Goal: Task Accomplishment & Management: Manage account settings

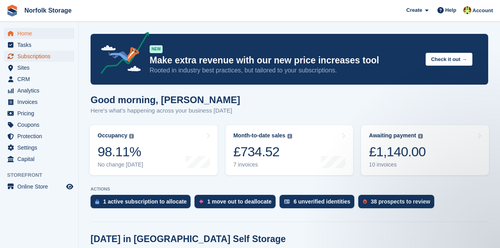
click at [24, 57] on span "Subscriptions" at bounding box center [40, 56] width 47 height 11
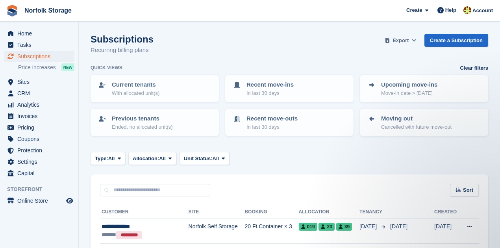
click at [404, 42] on span "Export" at bounding box center [401, 41] width 16 height 8
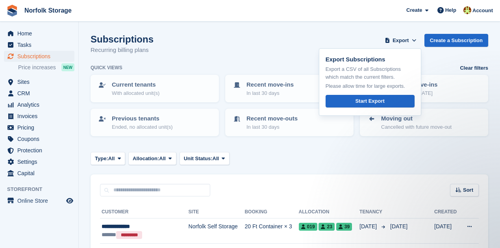
click at [389, 159] on div "Type: All All Upcoming Previous Active Ending Allocation: All All Allocated Una…" at bounding box center [290, 158] width 398 height 13
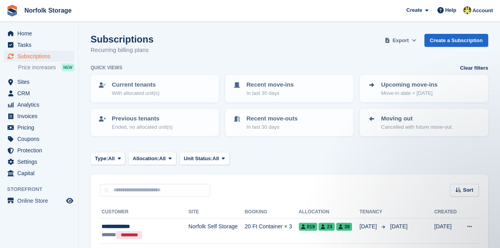
click at [409, 41] on span "Export" at bounding box center [401, 41] width 16 height 8
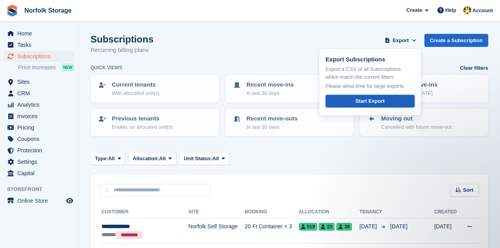
click at [380, 104] on div "Start Export" at bounding box center [369, 101] width 29 height 8
click at [25, 91] on span "CRM" at bounding box center [40, 93] width 47 height 11
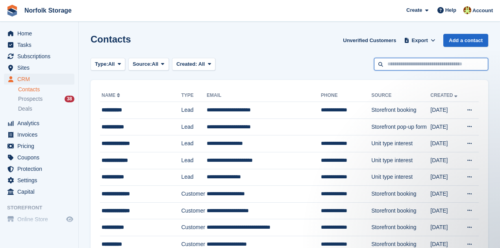
click at [407, 63] on input "text" at bounding box center [431, 64] width 114 height 13
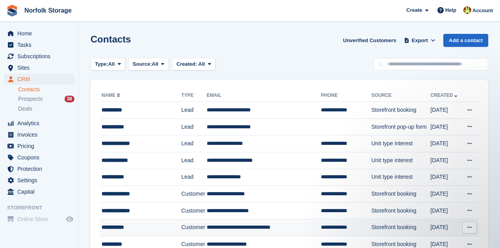
click at [348, 231] on td "**********" at bounding box center [346, 227] width 50 height 17
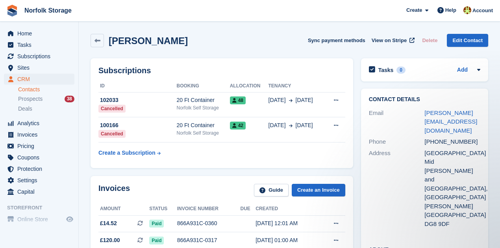
scroll to position [26, 0]
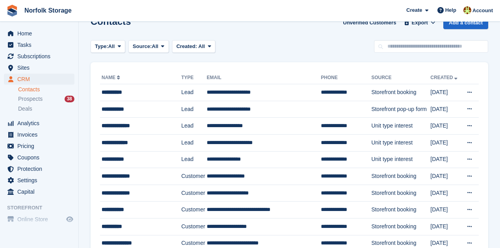
scroll to position [26, 0]
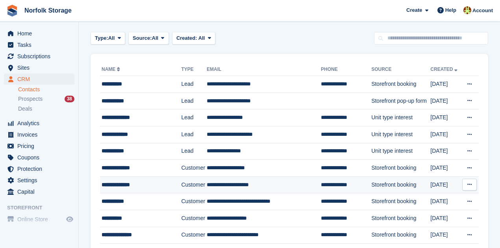
click at [235, 183] on td "**********" at bounding box center [264, 184] width 114 height 17
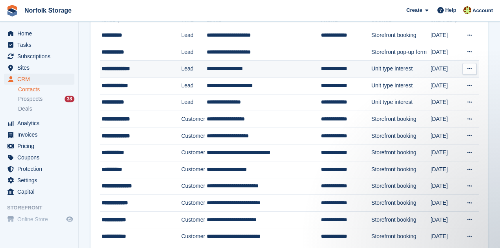
scroll to position [79, 0]
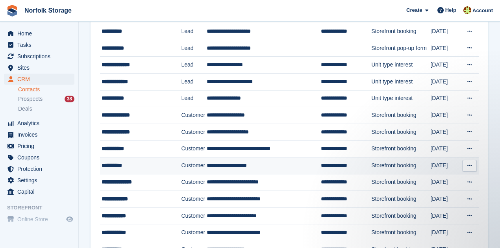
click at [182, 163] on td "Customer" at bounding box center [194, 165] width 26 height 17
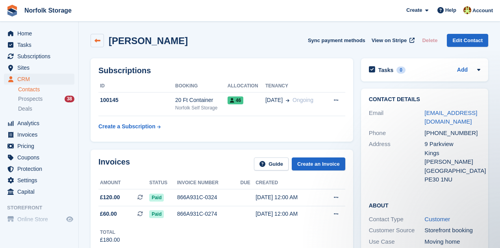
drag, startPoint x: 96, startPoint y: 40, endPoint x: 102, endPoint y: 47, distance: 9.2
click at [96, 40] on icon at bounding box center [98, 41] width 6 height 6
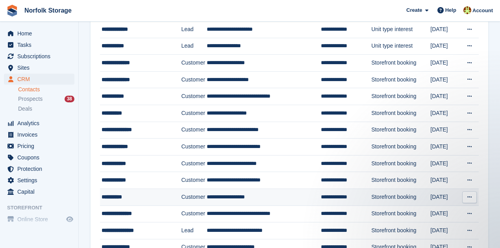
click at [239, 198] on td "**********" at bounding box center [264, 197] width 114 height 17
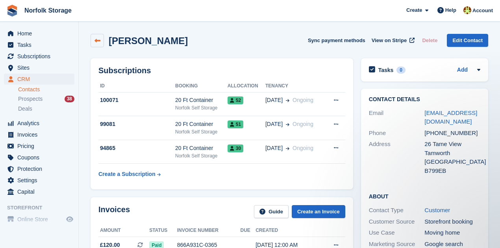
click at [93, 42] on link at bounding box center [97, 40] width 13 height 13
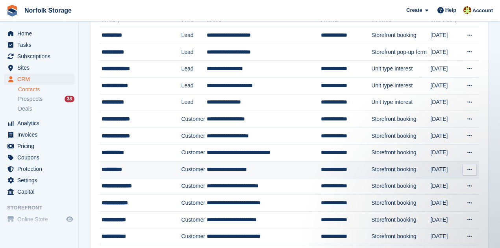
scroll to position [79, 0]
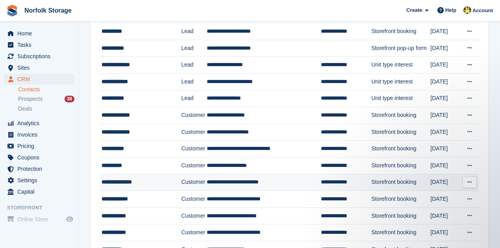
click at [193, 185] on td "Customer" at bounding box center [194, 182] width 26 height 17
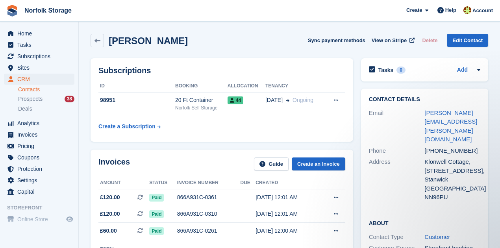
drag, startPoint x: 99, startPoint y: 41, endPoint x: 117, endPoint y: 54, distance: 22.1
click at [99, 41] on icon at bounding box center [98, 41] width 6 height 6
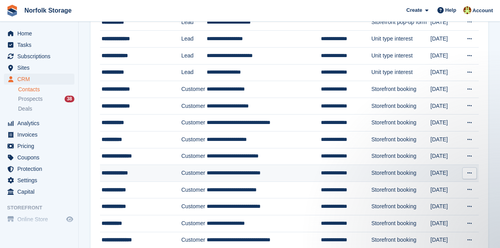
click at [243, 171] on td "**********" at bounding box center [264, 173] width 114 height 17
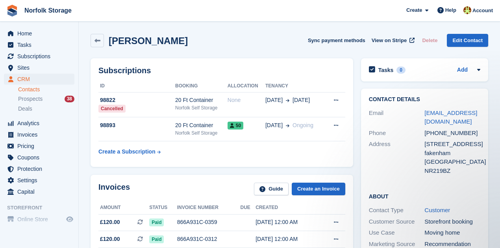
drag, startPoint x: 98, startPoint y: 41, endPoint x: 137, endPoint y: 67, distance: 46.0
click at [98, 41] on icon at bounding box center [98, 41] width 6 height 6
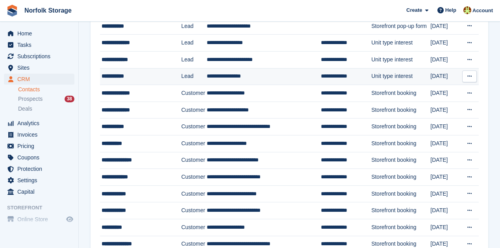
scroll to position [131, 0]
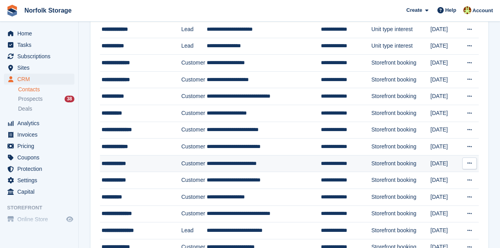
click at [221, 166] on td "**********" at bounding box center [264, 163] width 114 height 17
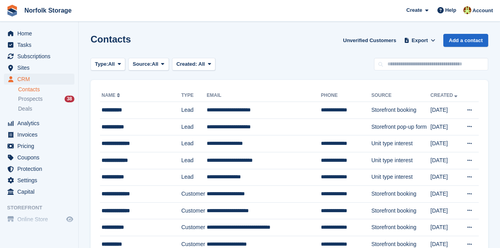
scroll to position [131, 0]
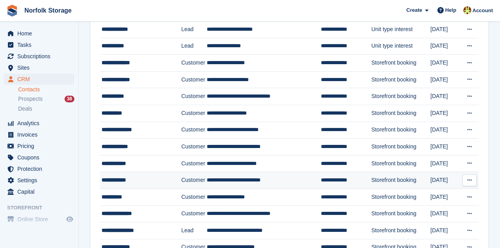
click at [258, 182] on td "**********" at bounding box center [264, 180] width 114 height 17
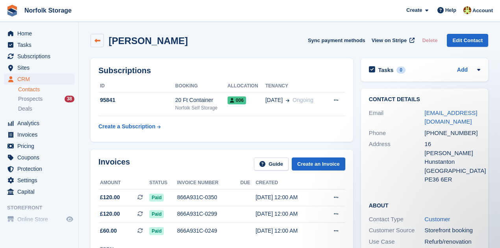
click at [100, 39] on link at bounding box center [97, 40] width 13 height 13
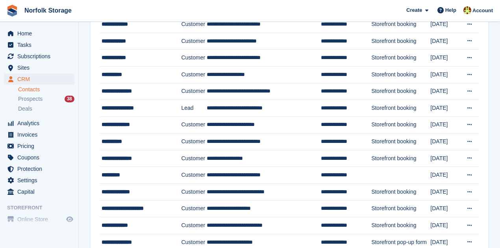
scroll to position [262, 0]
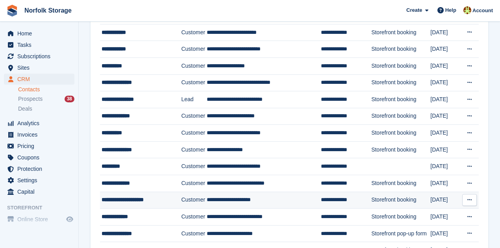
click at [291, 196] on td "**********" at bounding box center [264, 200] width 114 height 17
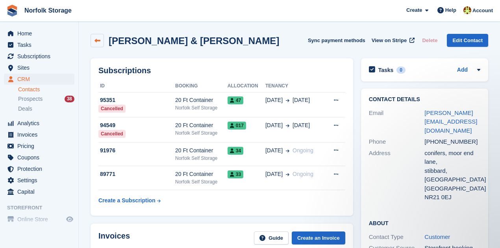
click at [94, 39] on link at bounding box center [97, 40] width 13 height 13
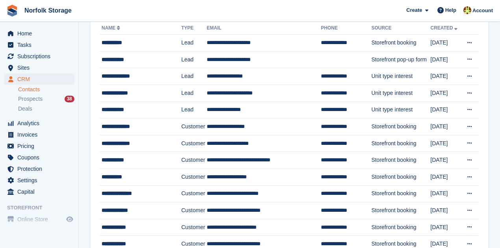
scroll to position [158, 0]
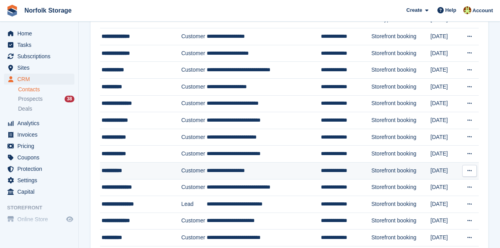
click at [252, 172] on td "**********" at bounding box center [264, 170] width 114 height 17
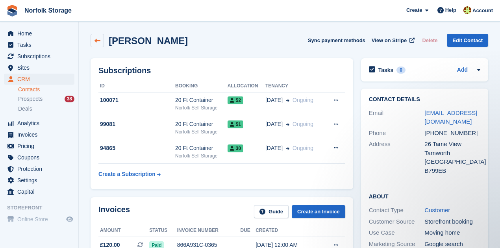
click at [93, 39] on link at bounding box center [97, 40] width 13 height 13
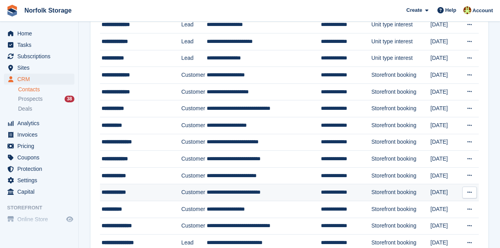
scroll to position [131, 0]
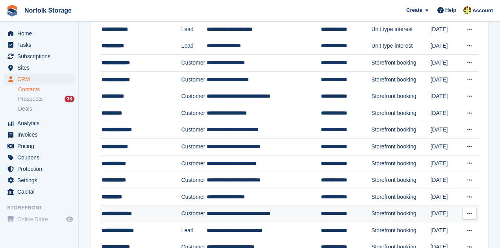
click at [240, 215] on td "**********" at bounding box center [264, 214] width 114 height 17
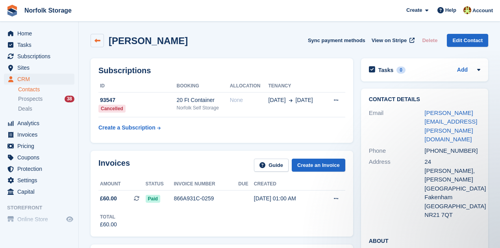
click at [99, 39] on icon at bounding box center [98, 41] width 6 height 6
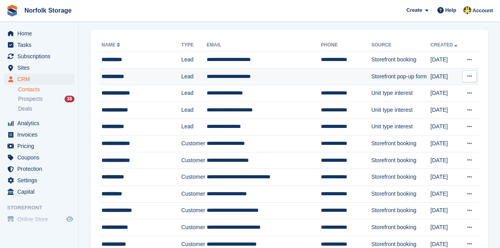
scroll to position [158, 0]
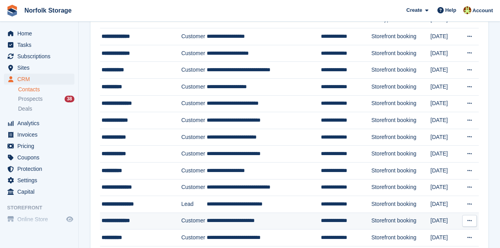
click at [224, 213] on td "**********" at bounding box center [264, 221] width 114 height 17
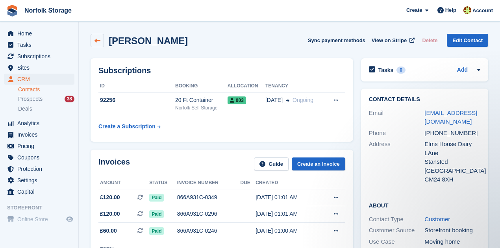
click at [97, 43] on icon at bounding box center [98, 41] width 6 height 6
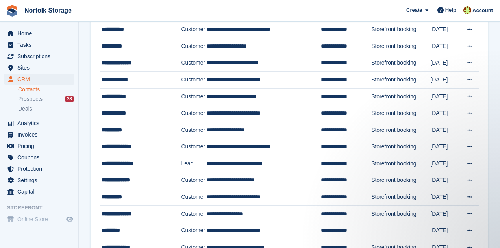
scroll to position [210, 0]
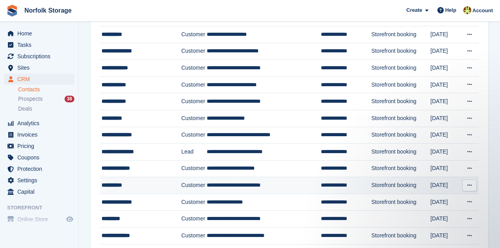
click at [225, 180] on td "**********" at bounding box center [264, 185] width 114 height 17
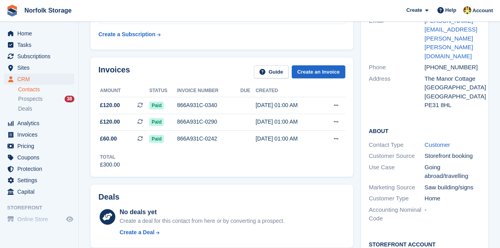
scroll to position [105, 0]
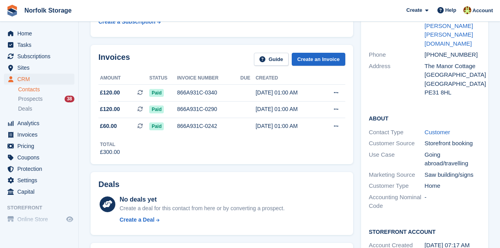
click at [457, 150] on div "Going abroad/travelling" at bounding box center [452, 159] width 56 height 18
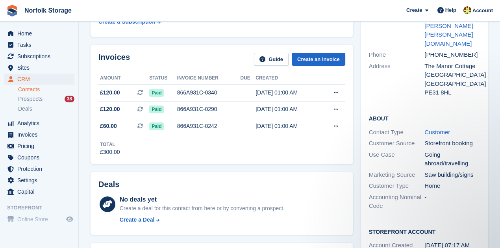
scroll to position [0, 0]
drag, startPoint x: 423, startPoint y: 126, endPoint x: 468, endPoint y: 140, distance: 47.3
click at [468, 149] on div "Use Case Going abroad/travelling" at bounding box center [424, 159] width 111 height 20
copy div "Going abroad/travelling"
click at [424, 150] on div "Going abroad/travelling" at bounding box center [452, 159] width 56 height 18
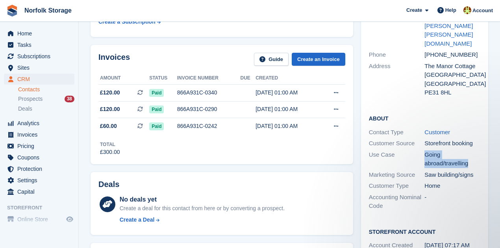
drag, startPoint x: 425, startPoint y: 127, endPoint x: 476, endPoint y: 139, distance: 52.3
click at [476, 150] on div "Going abroad/travelling" at bounding box center [452, 159] width 56 height 18
copy div "Going abroad/travelling"
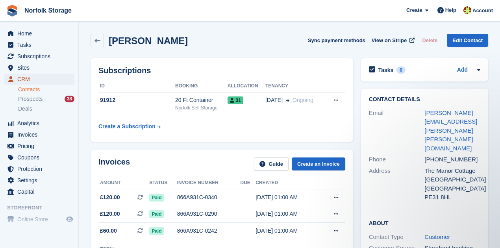
click at [26, 80] on span "CRM" at bounding box center [40, 79] width 47 height 11
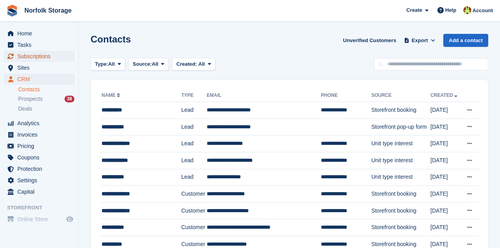
click at [45, 60] on span "Subscriptions" at bounding box center [40, 56] width 47 height 11
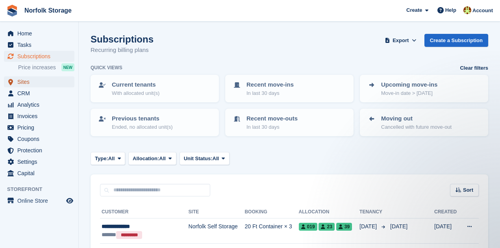
click at [28, 82] on span "Sites" at bounding box center [40, 81] width 47 height 11
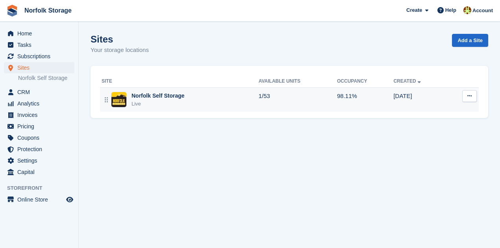
click at [207, 104] on div "Norfolk Self Storage Live" at bounding box center [180, 100] width 157 height 16
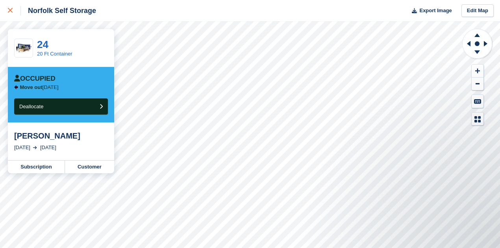
click at [9, 11] on icon at bounding box center [10, 10] width 5 height 5
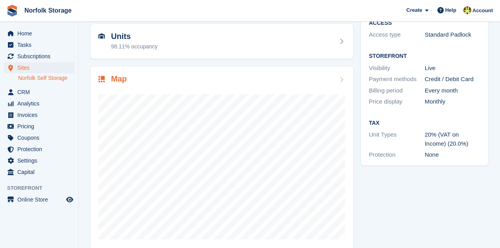
scroll to position [79, 0]
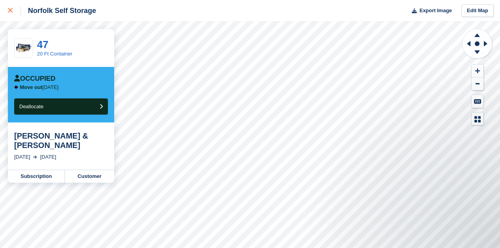
click at [7, 12] on link at bounding box center [10, 10] width 21 height 21
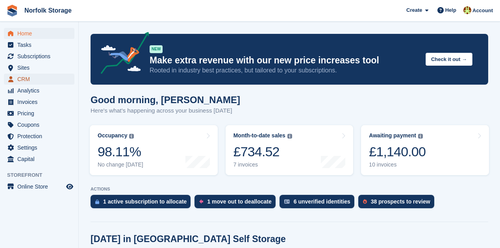
drag, startPoint x: 26, startPoint y: 77, endPoint x: 32, endPoint y: 76, distance: 6.0
click at [26, 77] on span "CRM" at bounding box center [40, 79] width 47 height 11
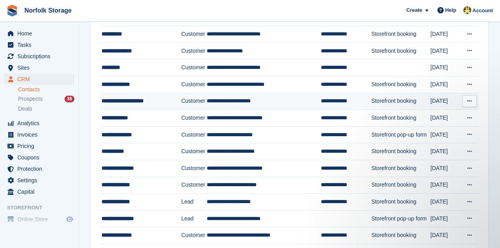
scroll to position [341, 0]
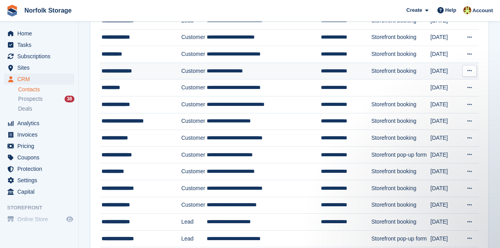
click at [156, 67] on div "**********" at bounding box center [139, 71] width 75 height 8
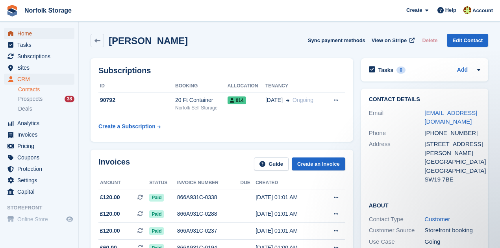
click at [34, 30] on span "Home" at bounding box center [40, 33] width 47 height 11
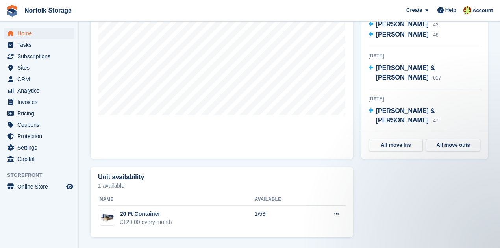
scroll to position [302, 0]
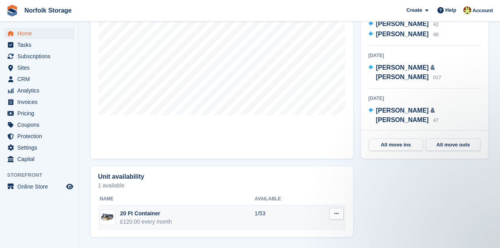
click at [278, 219] on td "1/53" at bounding box center [283, 218] width 56 height 25
